Goal: Task Accomplishment & Management: Manage account settings

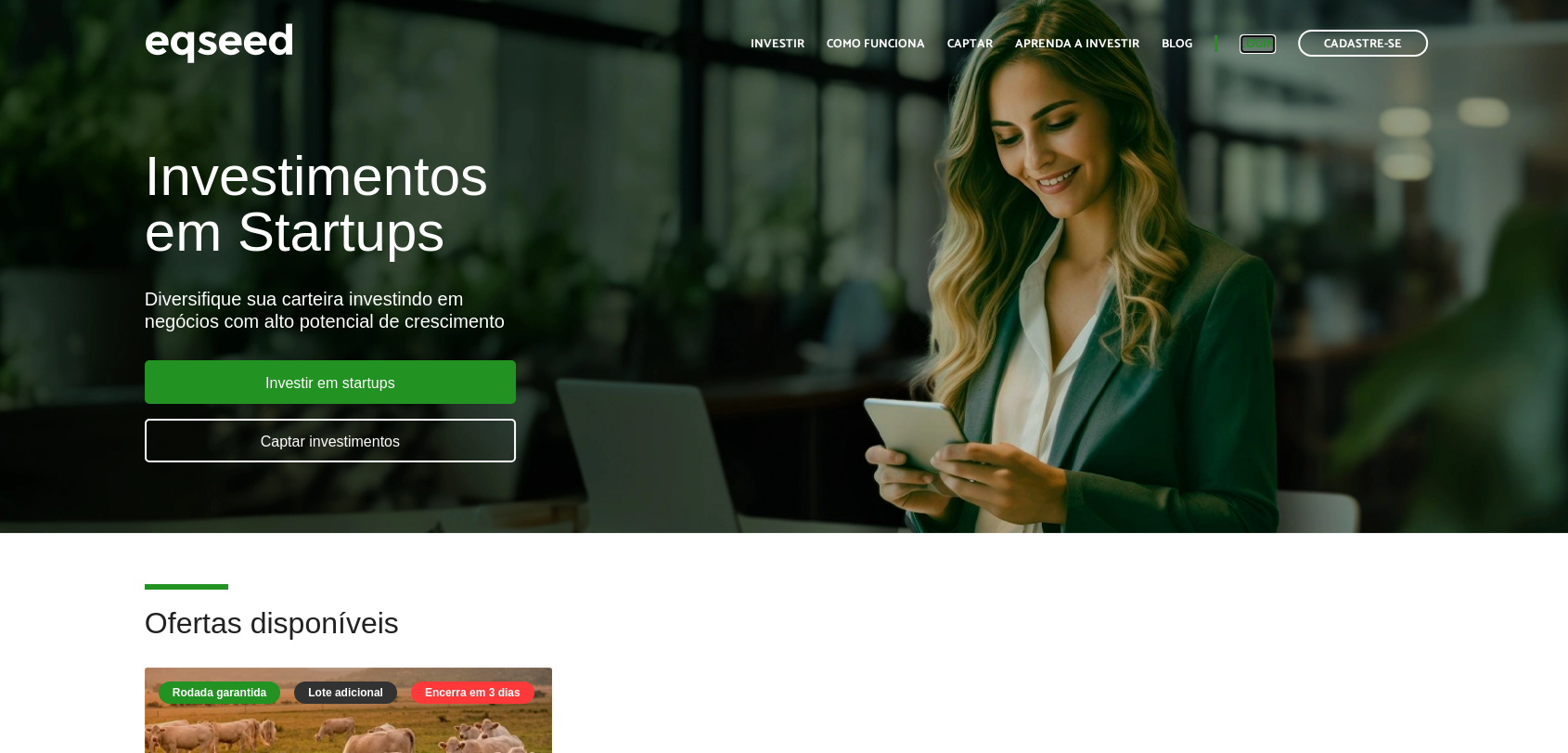
click at [1247, 45] on link "Login" at bounding box center [1257, 44] width 36 height 12
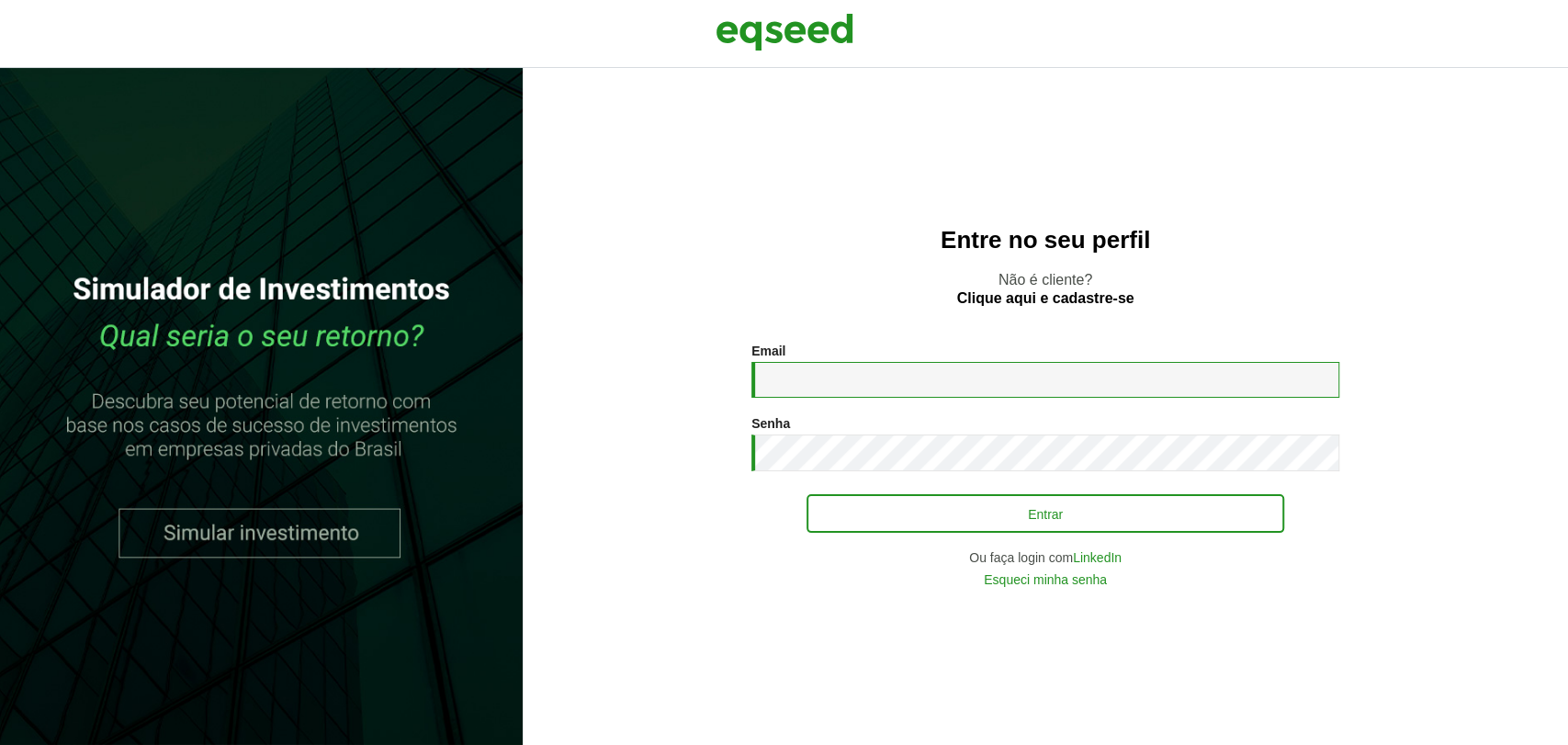
type input "**********"
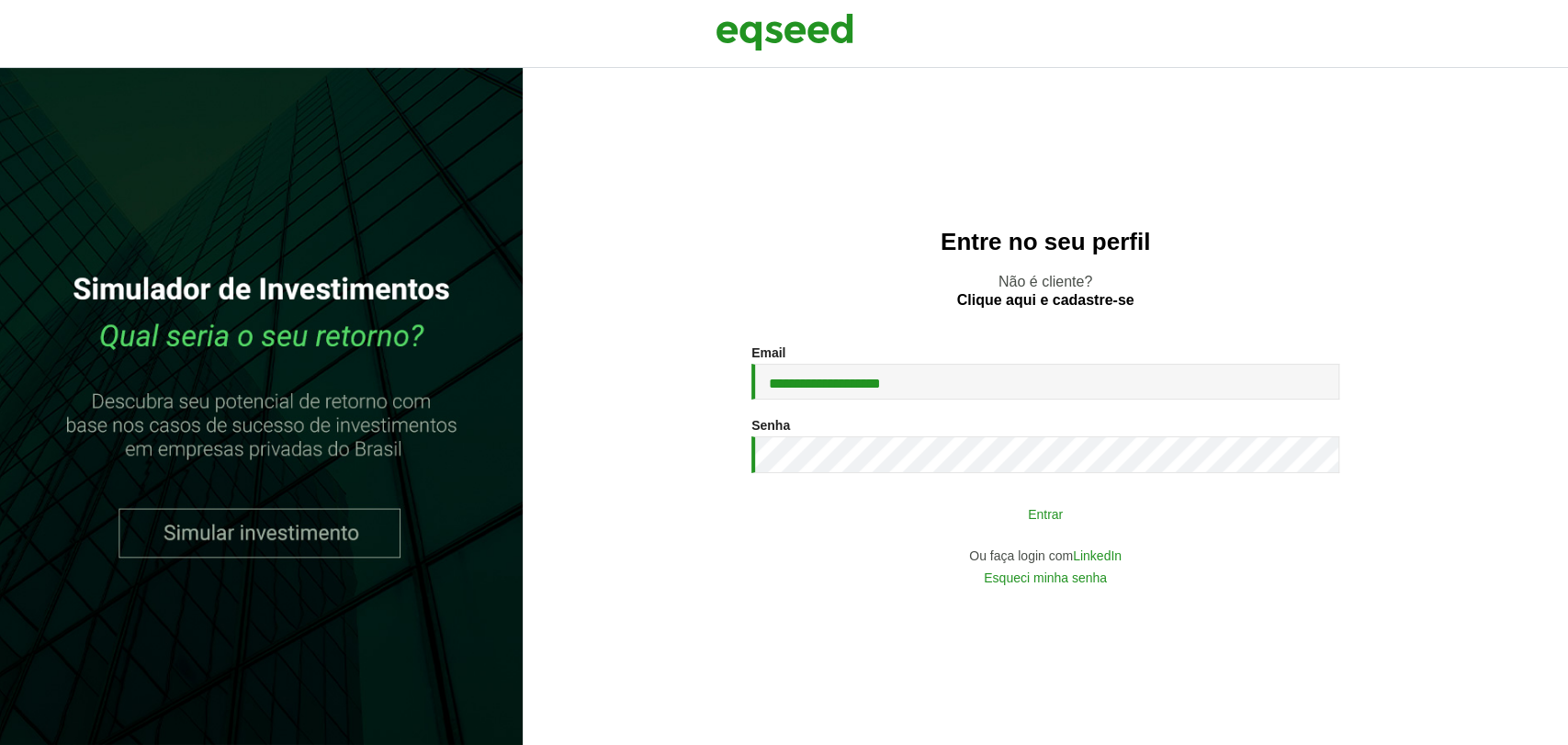
click at [891, 509] on button "Entrar" at bounding box center [1044, 513] width 477 height 35
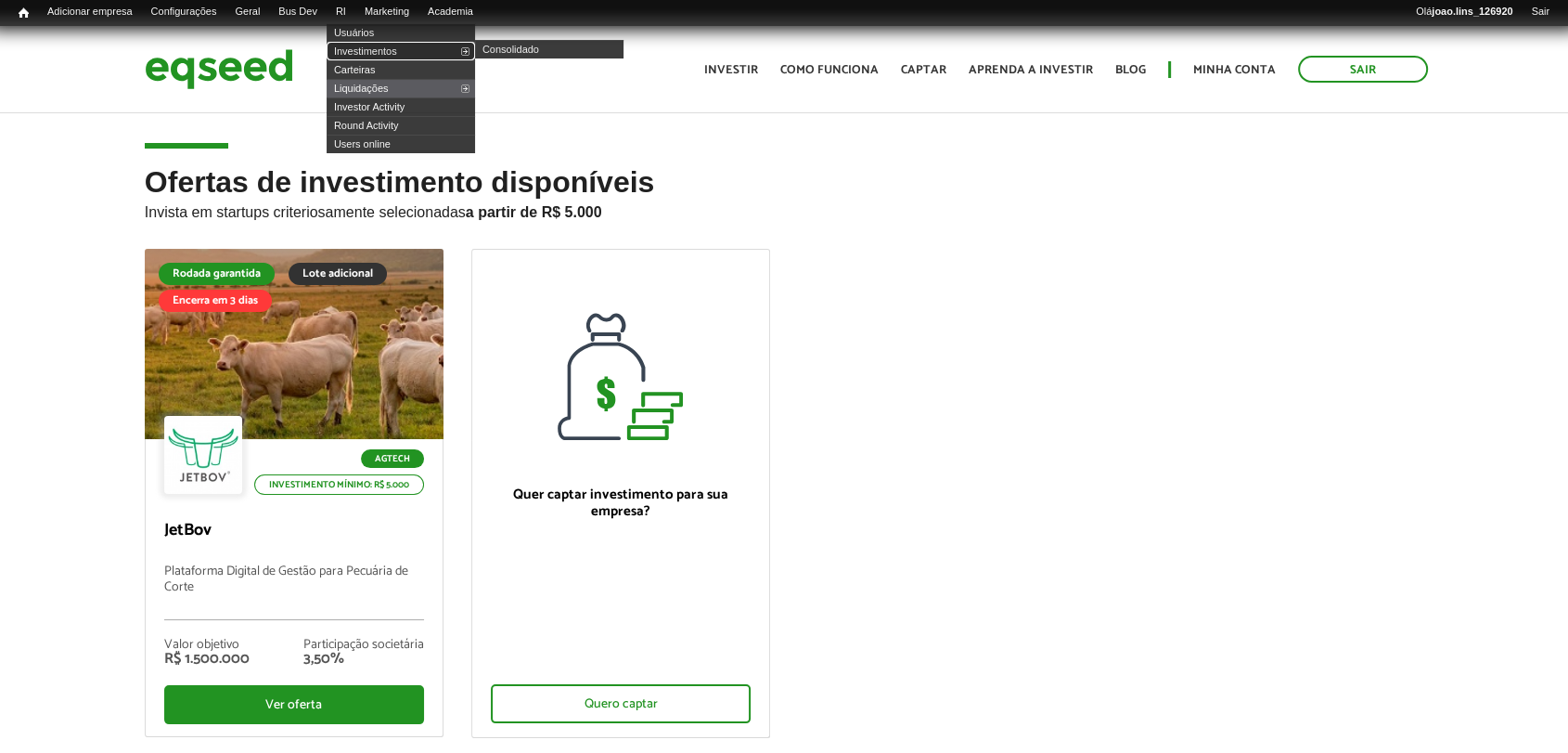
click at [382, 51] on link "Investimentos" at bounding box center [400, 51] width 148 height 19
